Goal: Check status: Check status

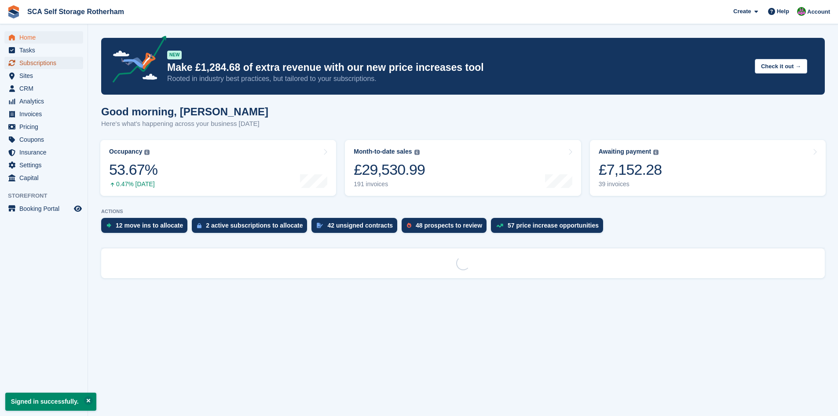
click at [49, 62] on span "Subscriptions" at bounding box center [45, 63] width 53 height 12
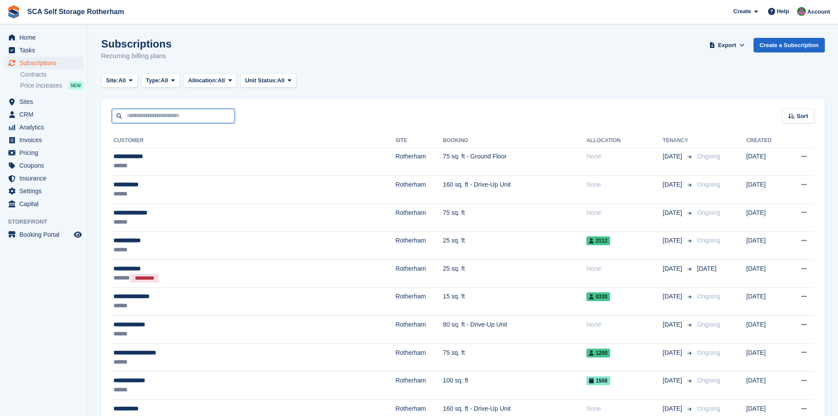
click at [193, 120] on input "text" at bounding box center [173, 116] width 123 height 15
type input "******"
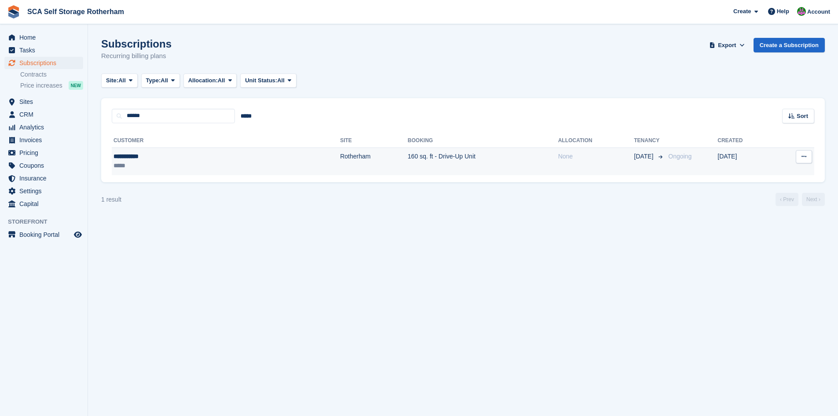
click at [340, 159] on td "Rotherham" at bounding box center [374, 161] width 68 height 28
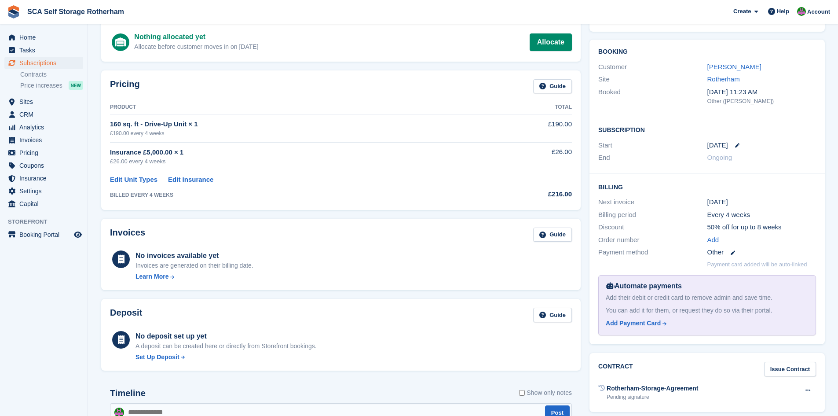
scroll to position [77, 0]
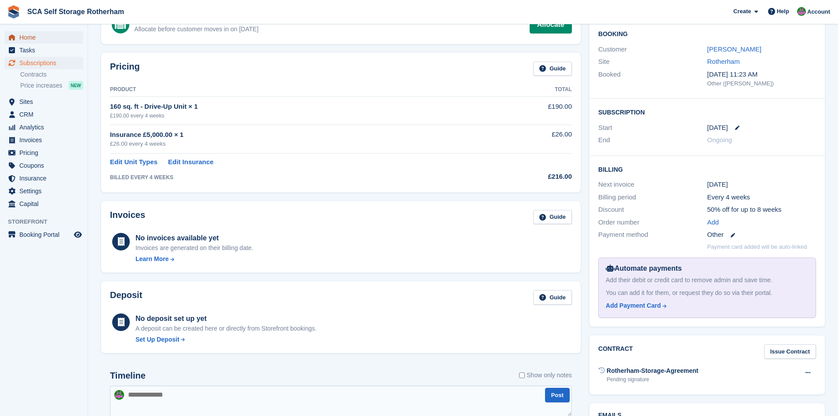
click at [40, 37] on span "Home" at bounding box center [45, 37] width 53 height 12
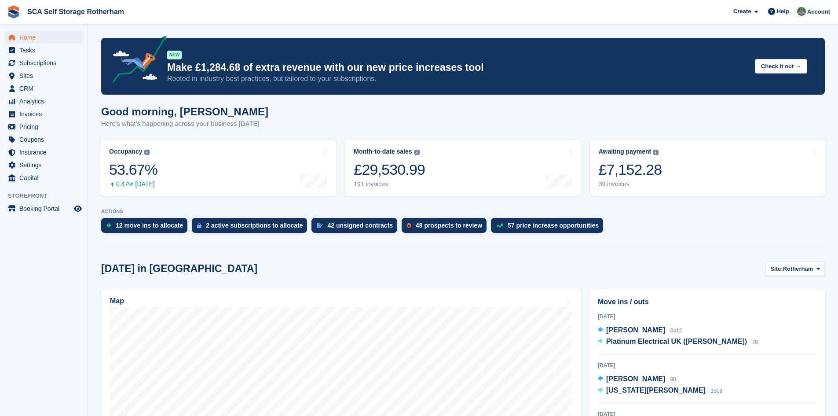
click at [818, 0] on div "Create Subscription Invoice Contact Deal Discount Page Help Chat Support Submit…" at bounding box center [782, 12] width 105 height 24
click at [815, 14] on span "Account" at bounding box center [818, 11] width 23 height 9
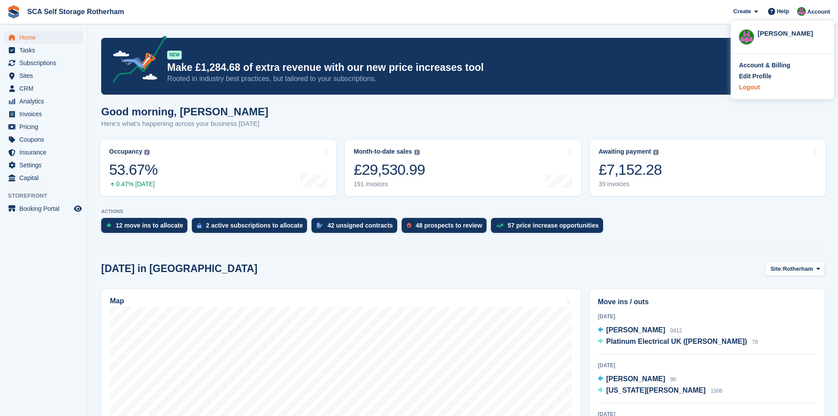
click at [750, 85] on div "Logout" at bounding box center [749, 87] width 21 height 9
